Goal: Information Seeking & Learning: Learn about a topic

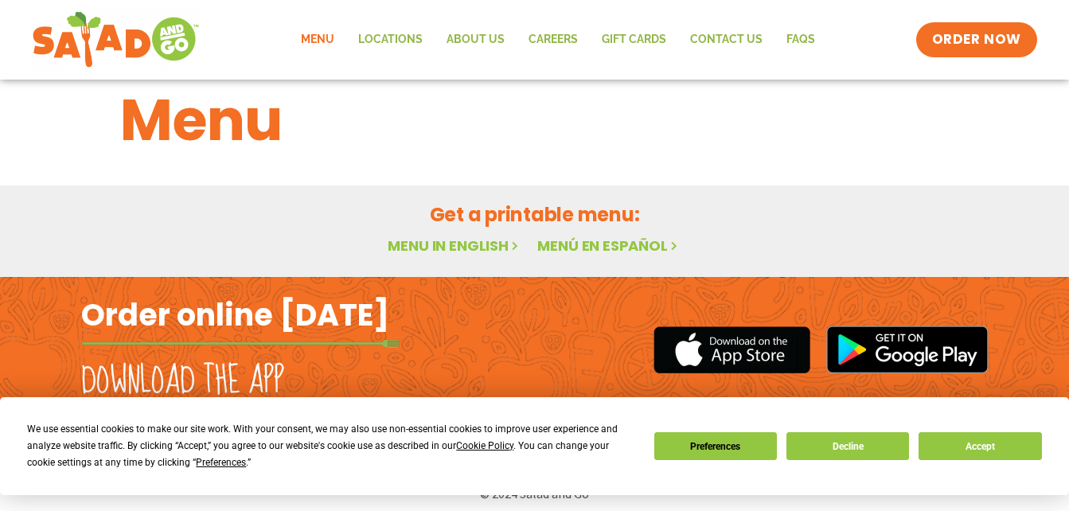
scroll to position [42, 0]
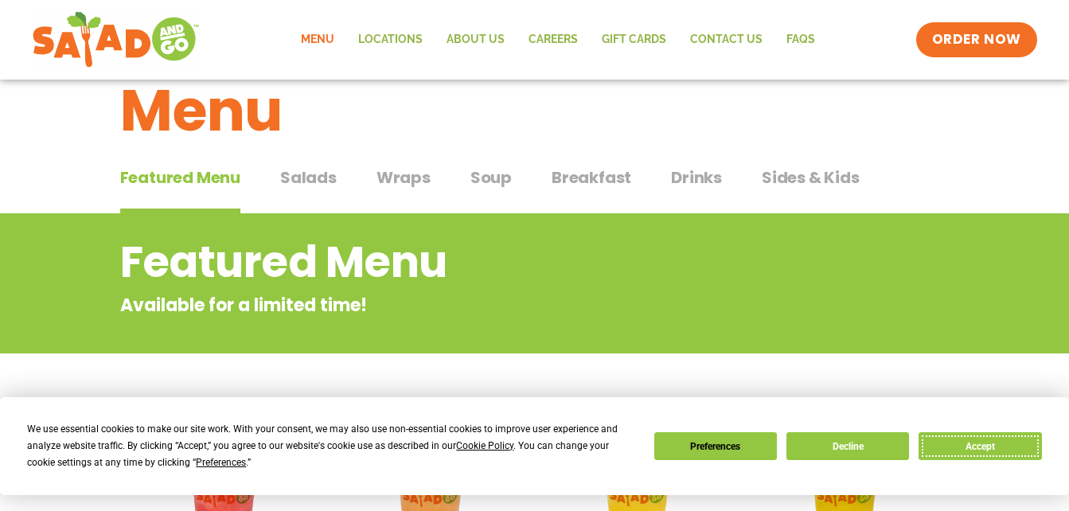
drag, startPoint x: 986, startPoint y: 446, endPoint x: 939, endPoint y: 419, distance: 54.2
click at [987, 447] on button "Accept" at bounding box center [980, 446] width 123 height 28
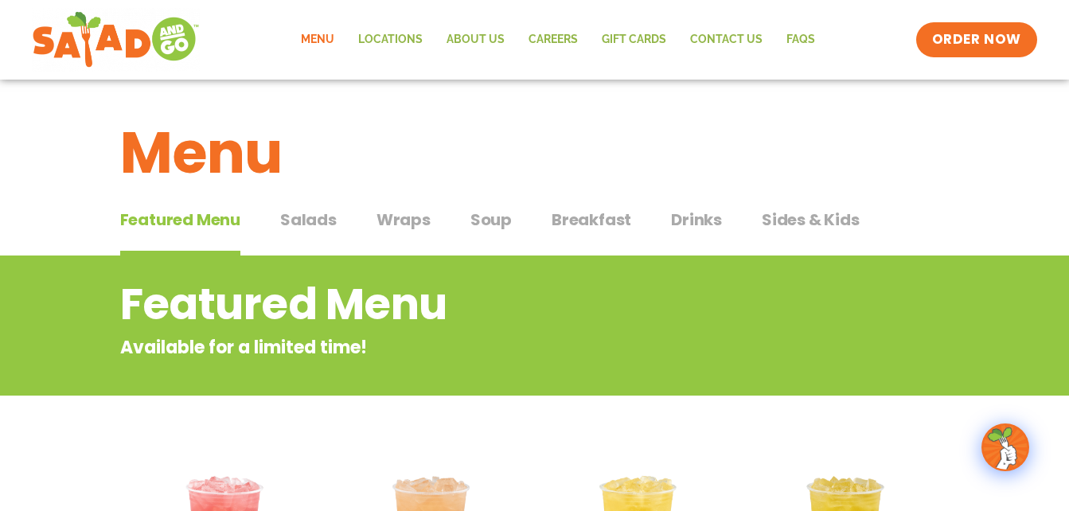
click at [395, 222] on span "Wraps" at bounding box center [404, 220] width 54 height 24
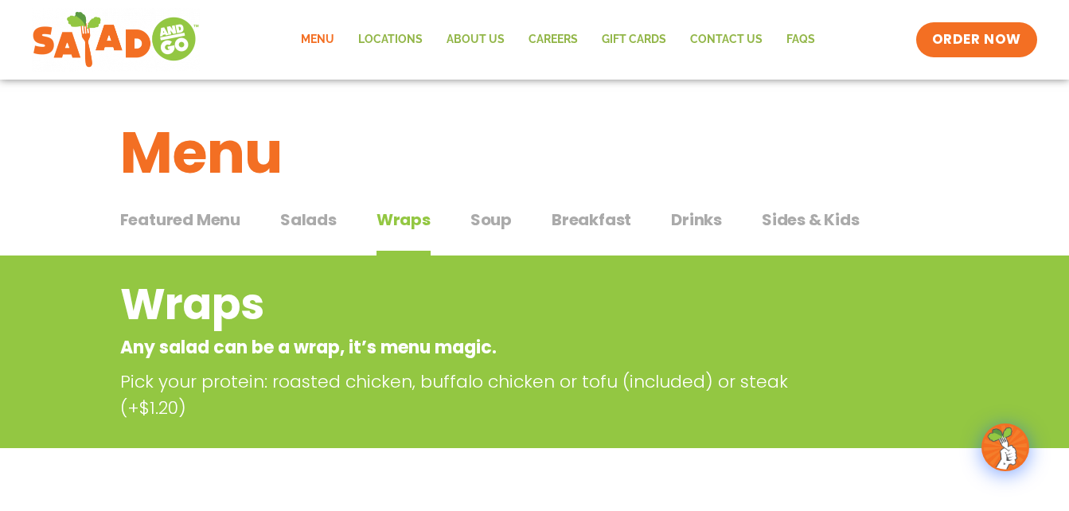
click at [503, 222] on span "Soup" at bounding box center [491, 220] width 41 height 24
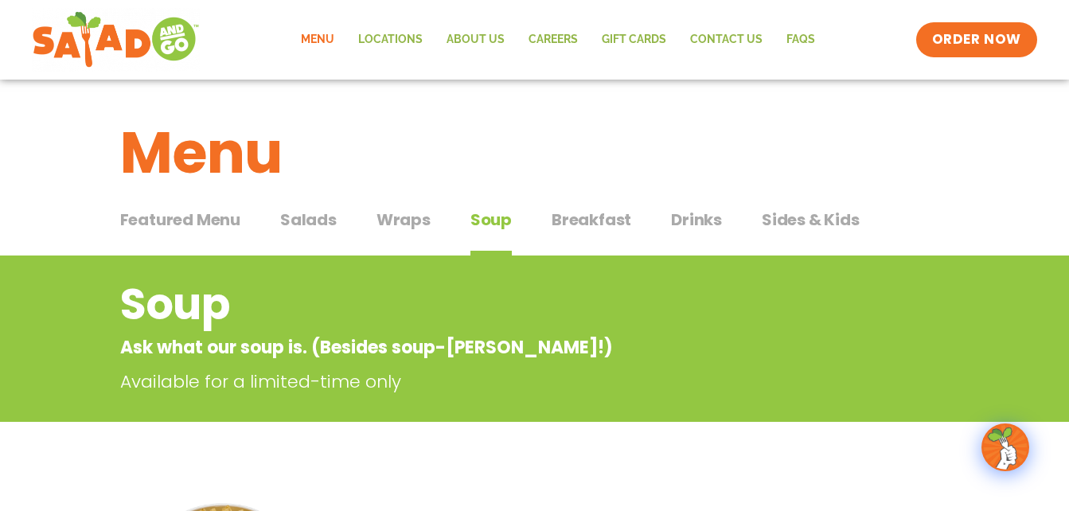
click at [602, 218] on span "Breakfast" at bounding box center [592, 220] width 80 height 24
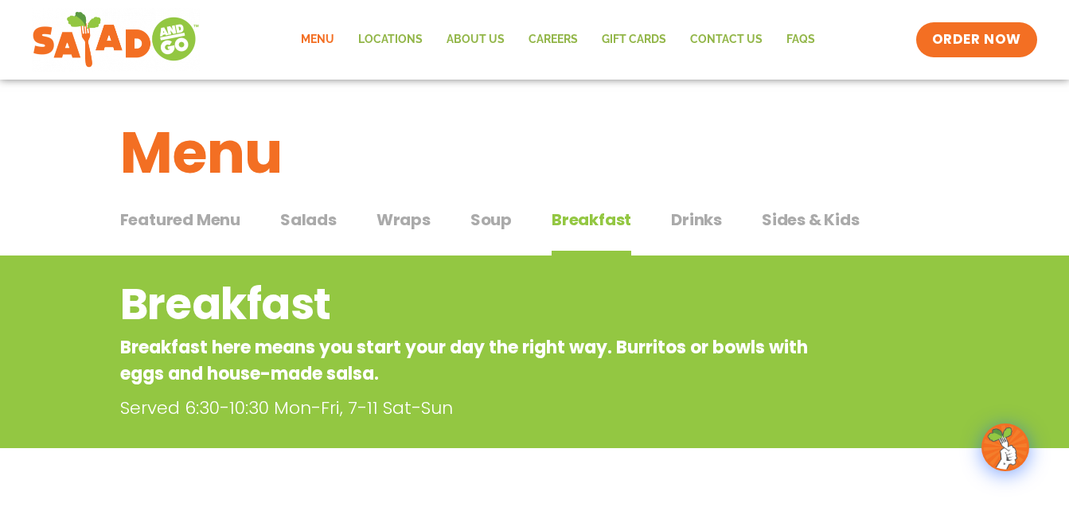
click at [396, 222] on span "Wraps" at bounding box center [404, 220] width 54 height 24
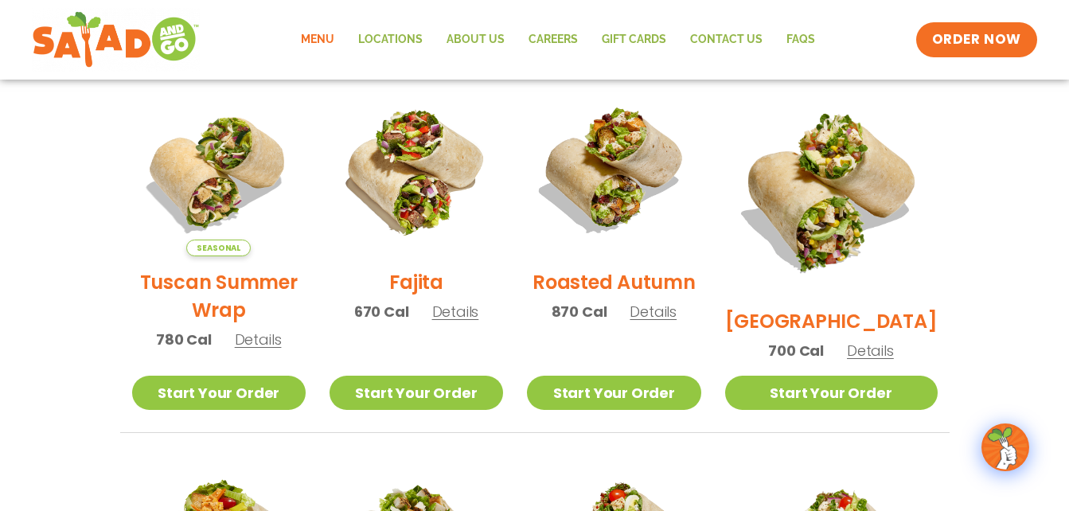
scroll to position [398, 0]
